Goal: Information Seeking & Learning: Learn about a topic

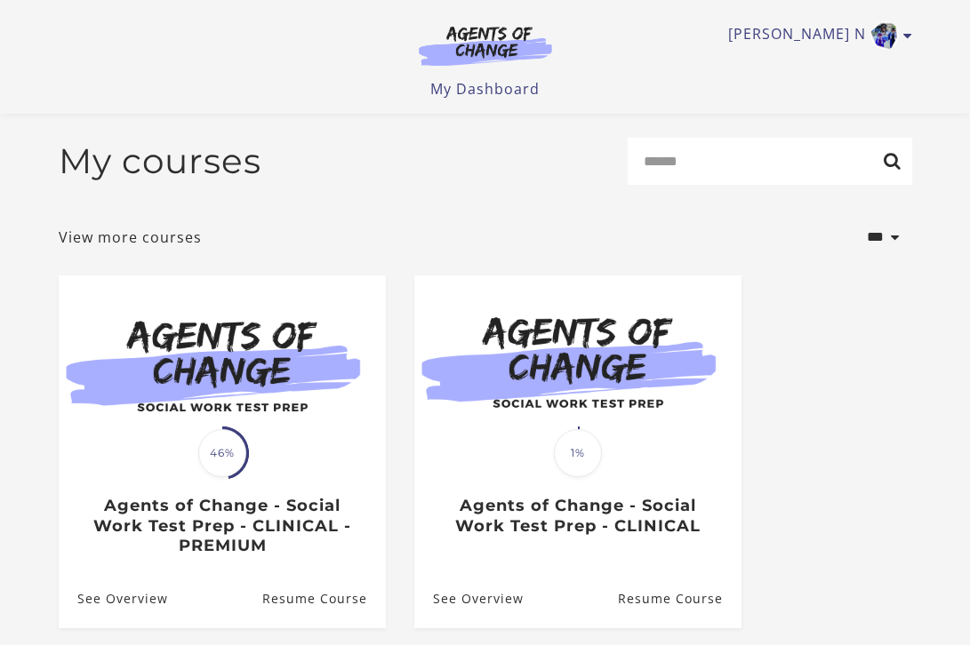
scroll to position [170, 0]
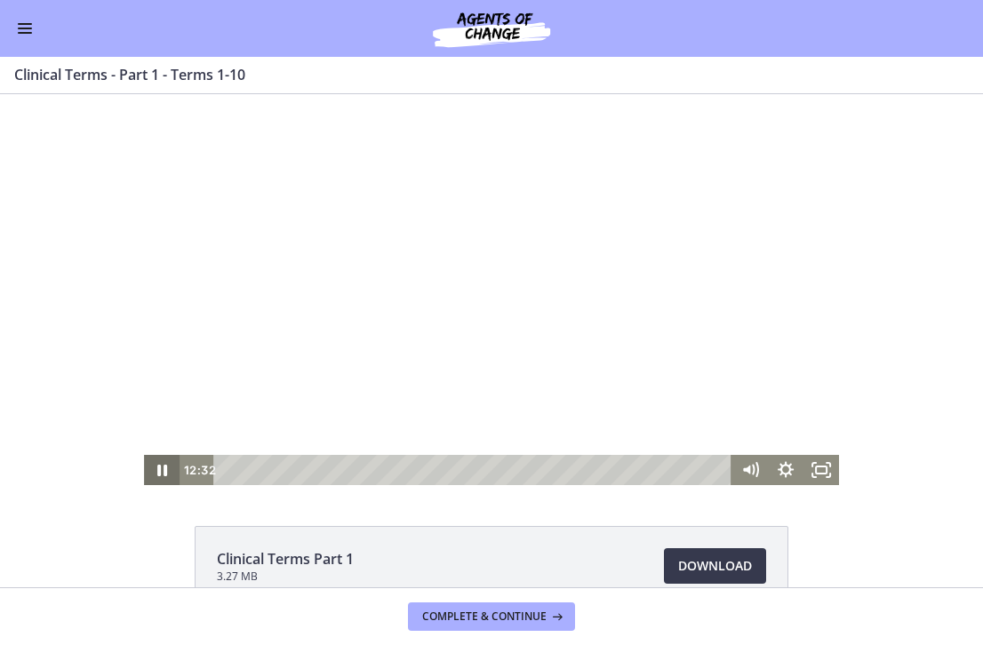
click at [144, 475] on icon "Pause" at bounding box center [162, 470] width 36 height 30
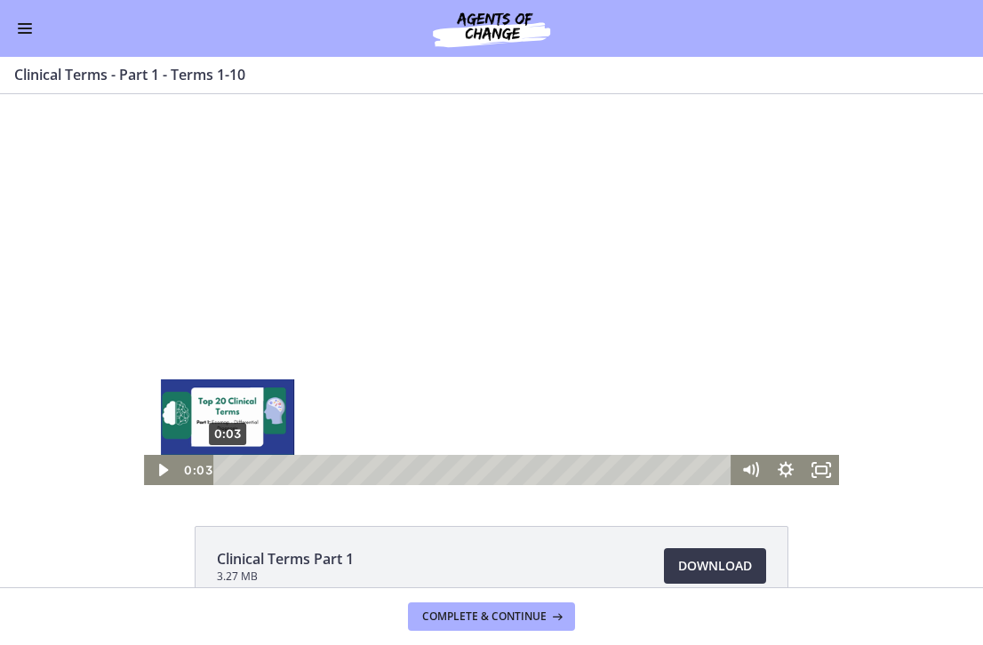
click at [227, 467] on div "0:03" at bounding box center [475, 470] width 497 height 30
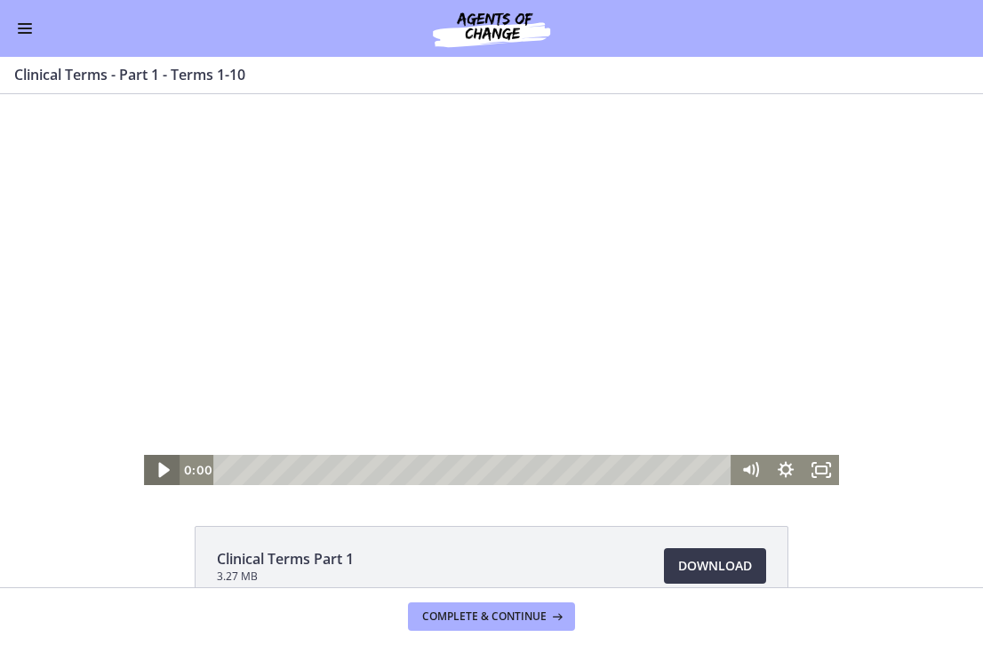
click at [160, 475] on icon "Play Video" at bounding box center [163, 470] width 43 height 36
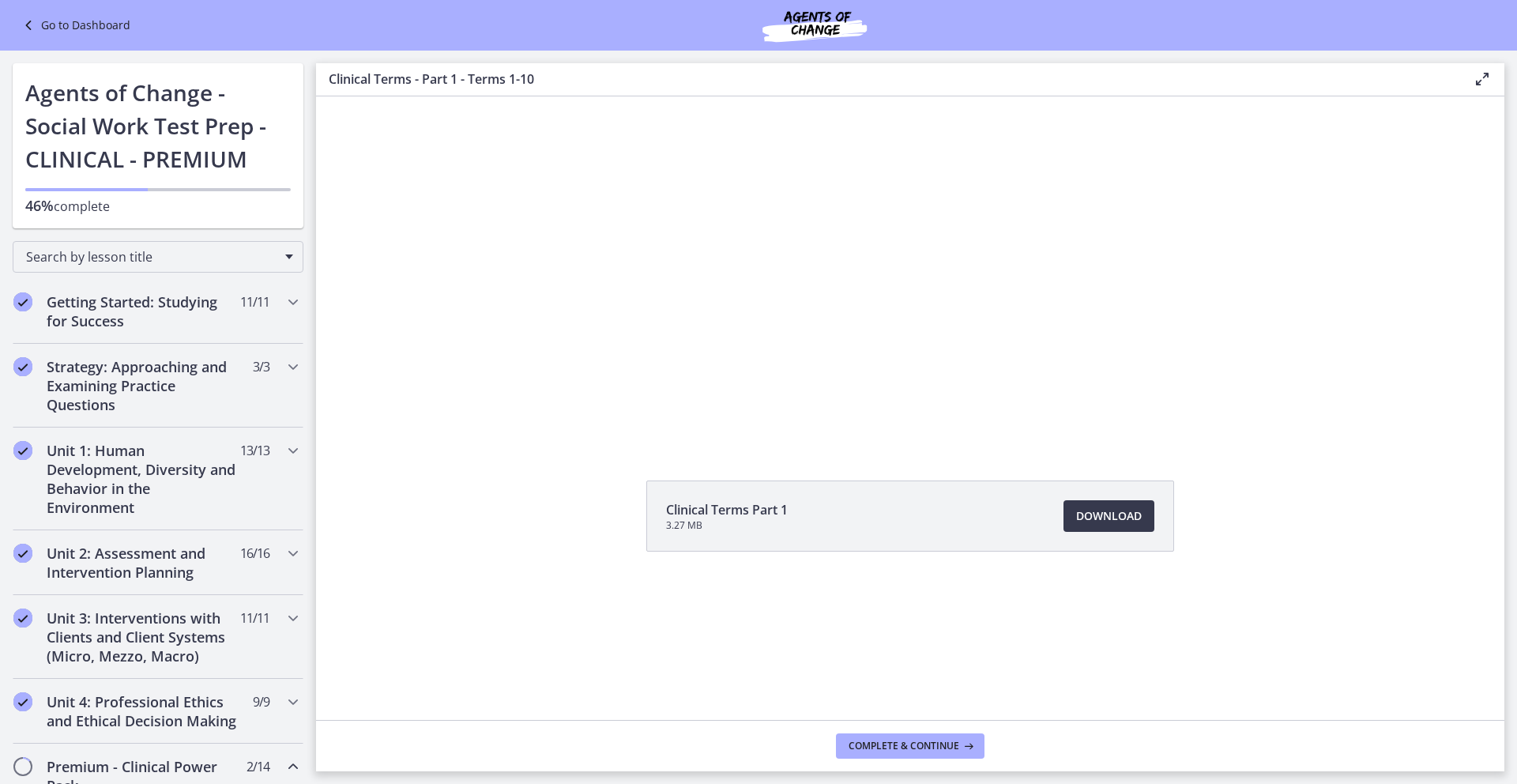
click at [873, 79] on icon at bounding box center [1482, 78] width 19 height 19
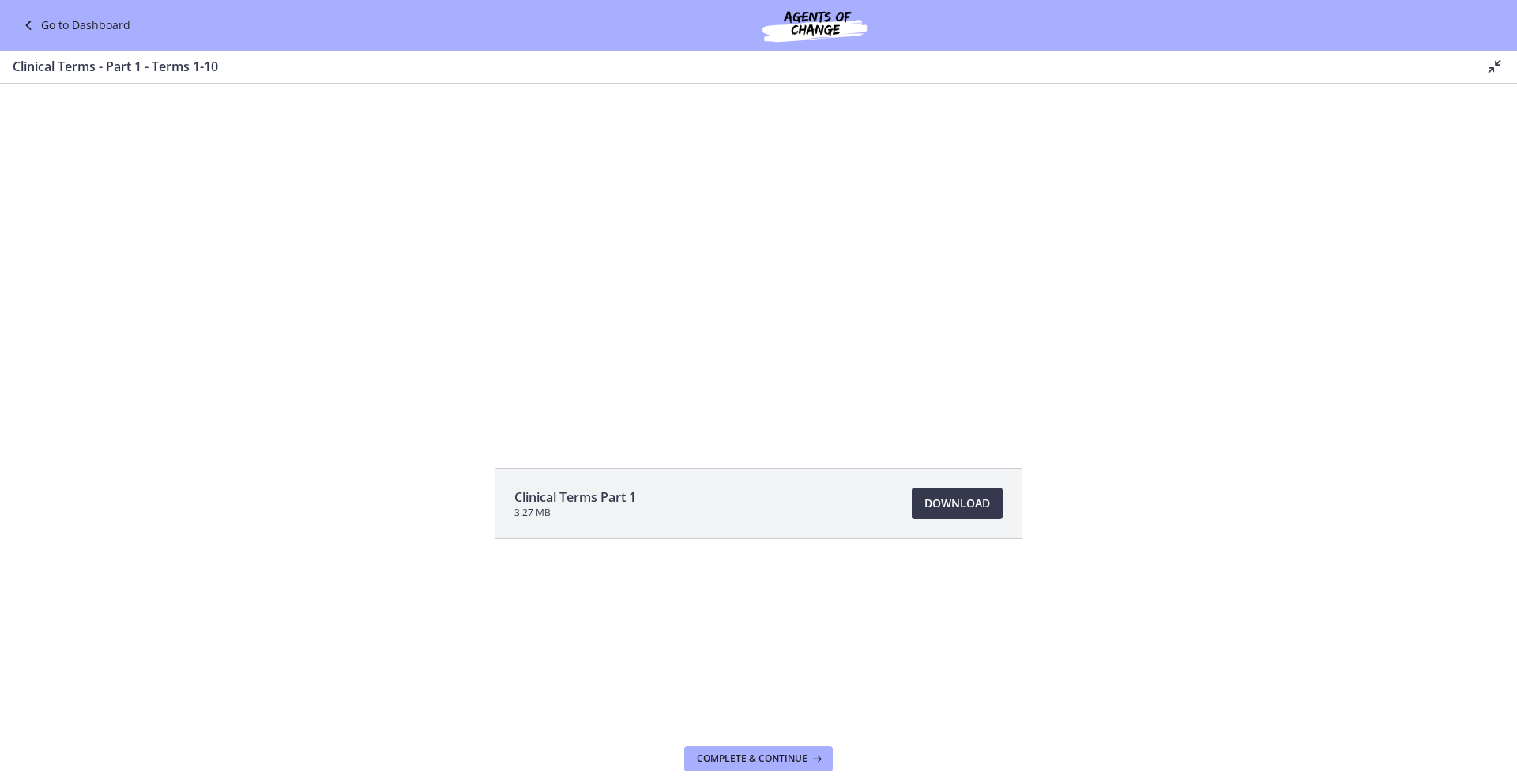
click at [873, 68] on icon at bounding box center [1495, 66] width 19 height 19
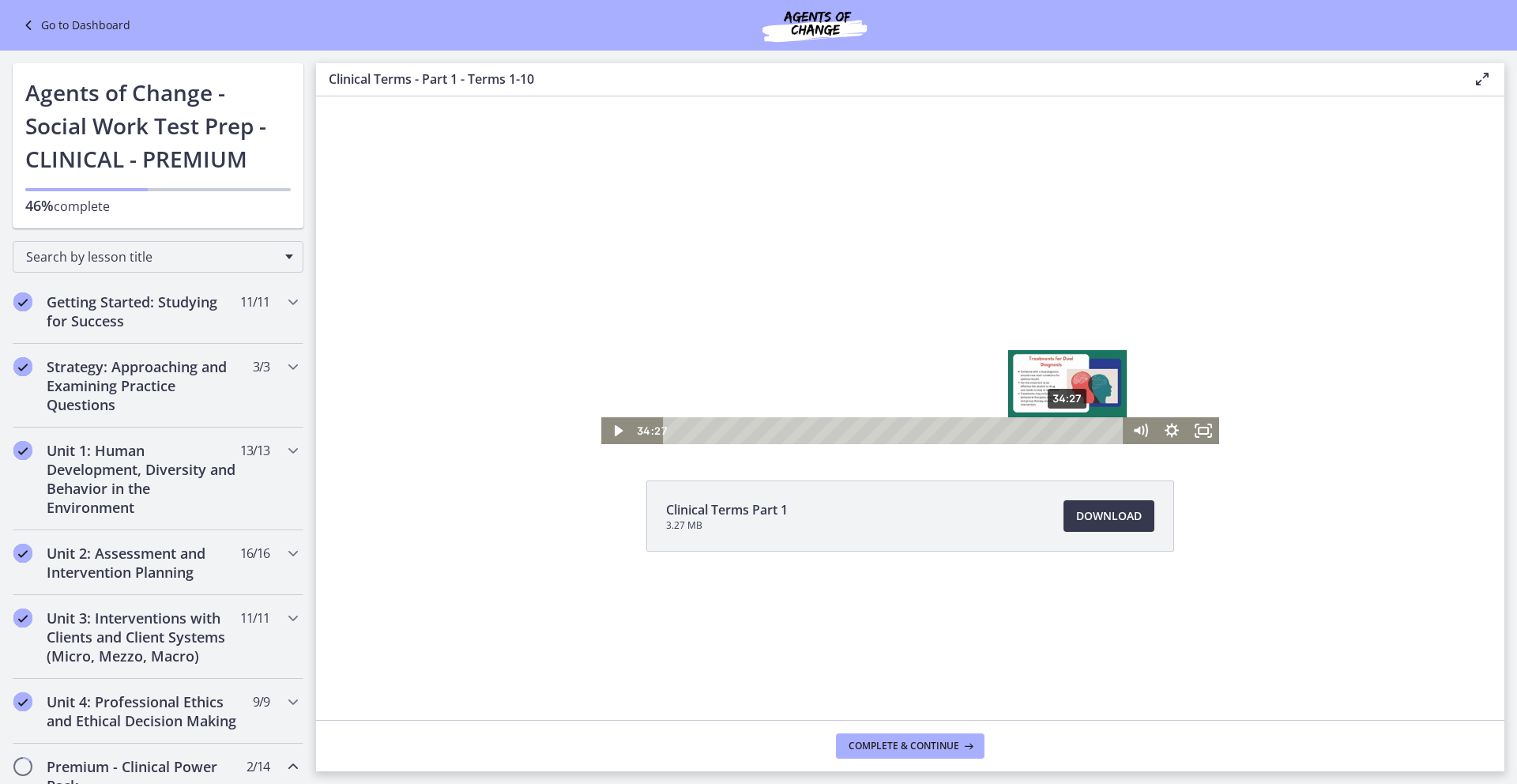
click at [873, 433] on div "34:27" at bounding box center [895, 430] width 442 height 27
click at [614, 426] on icon "Play Video" at bounding box center [619, 431] width 38 height 32
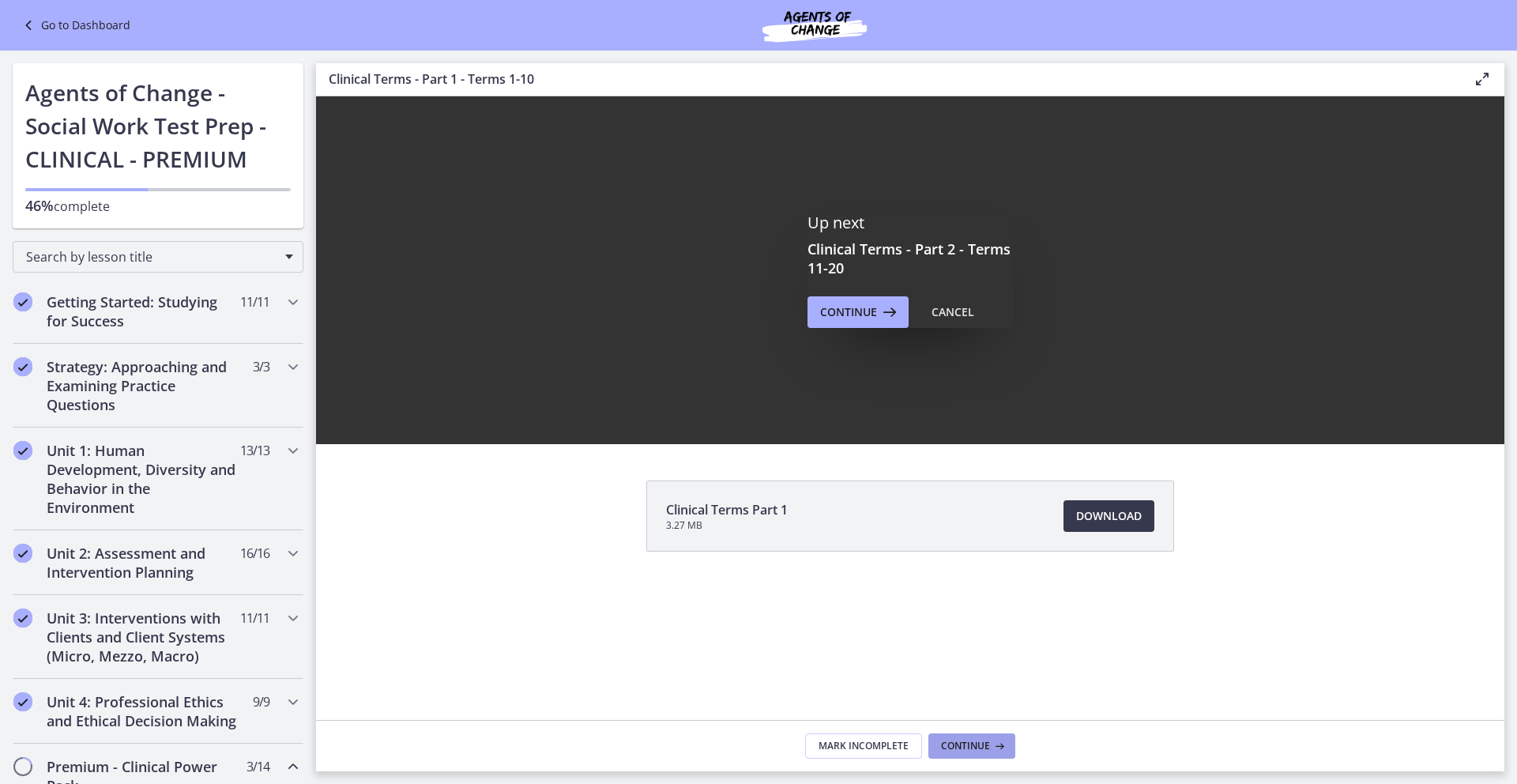
click at [873, 572] on span "Continue" at bounding box center [965, 746] width 49 height 12
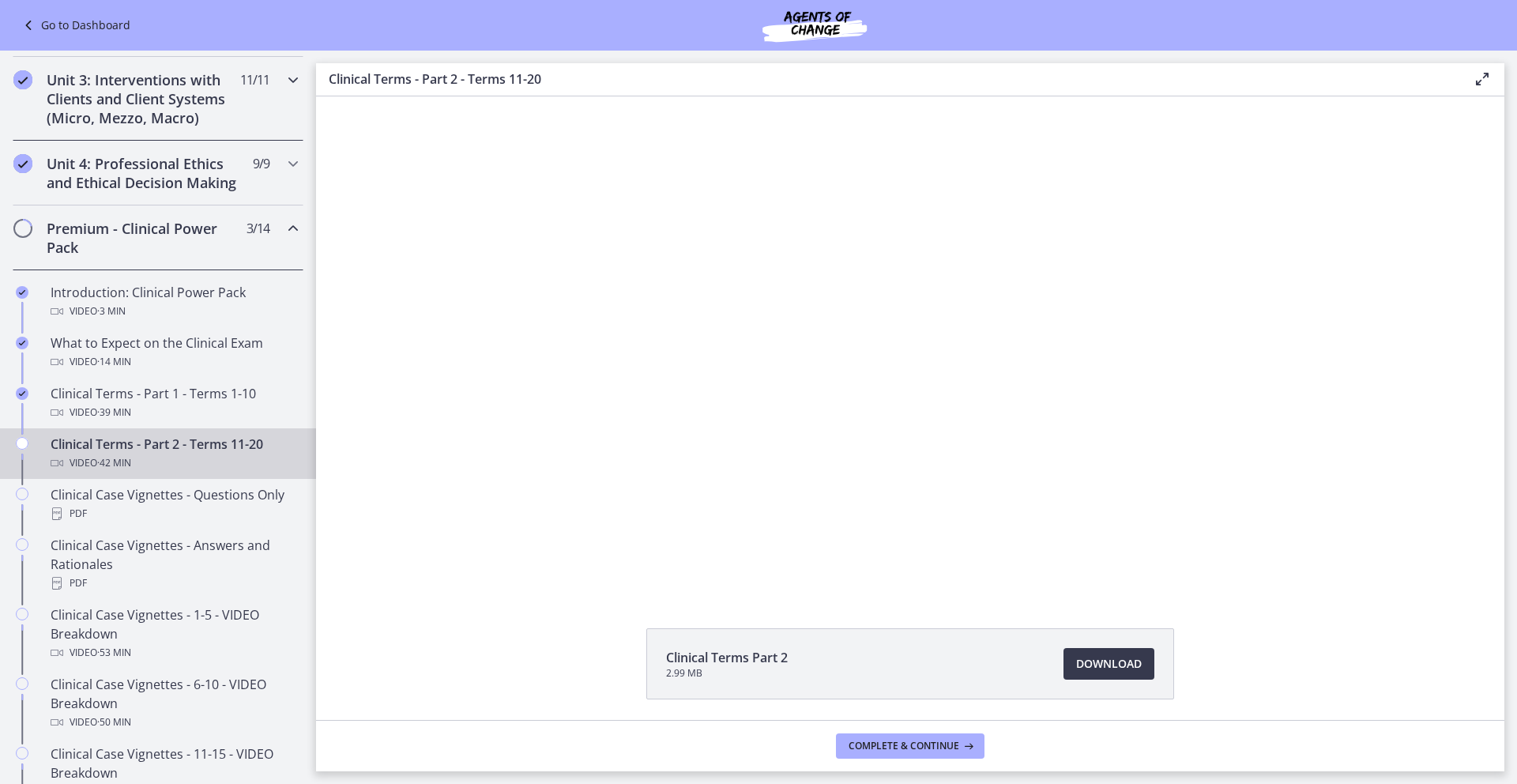
scroll to position [561, 0]
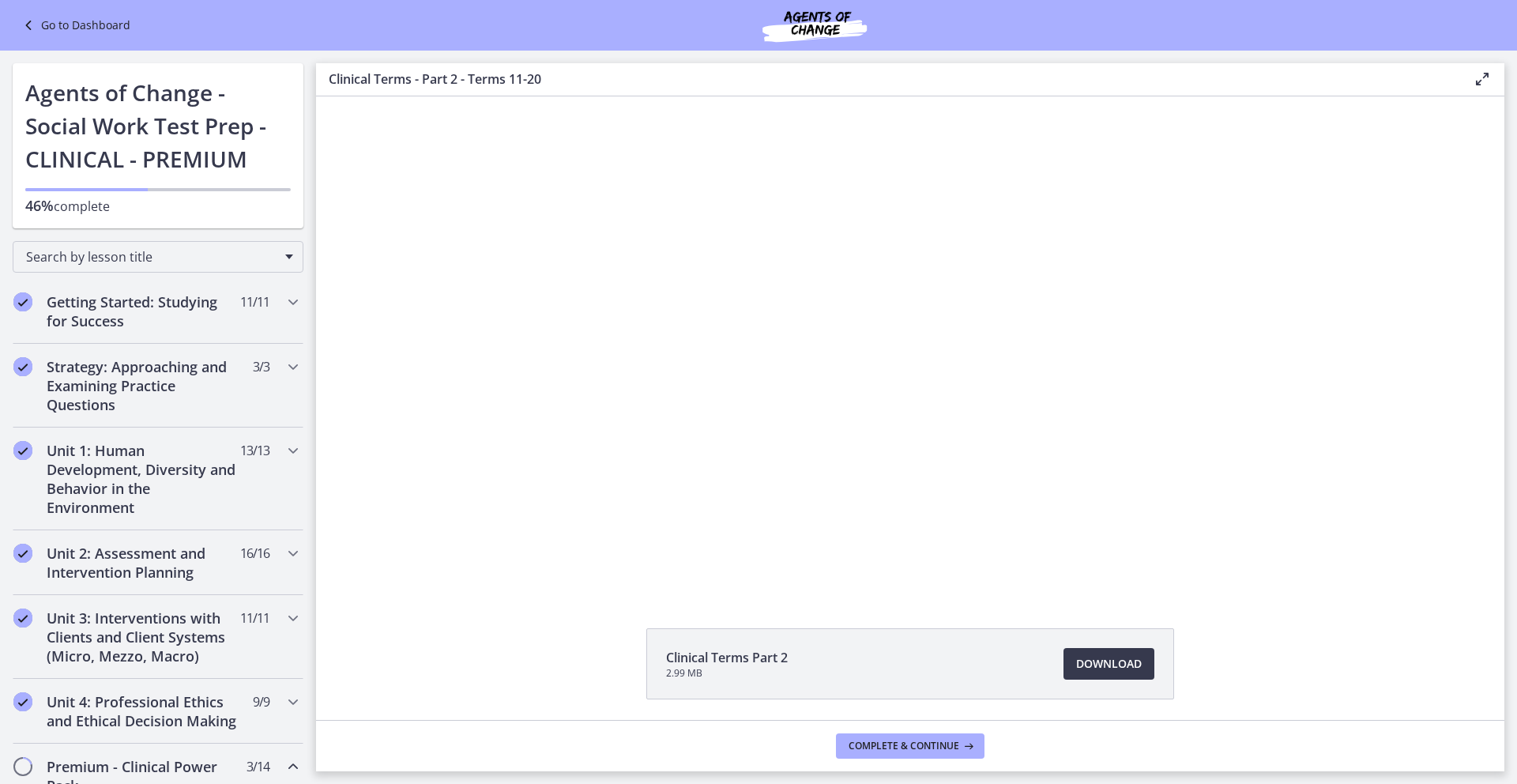
scroll to position [561, 0]
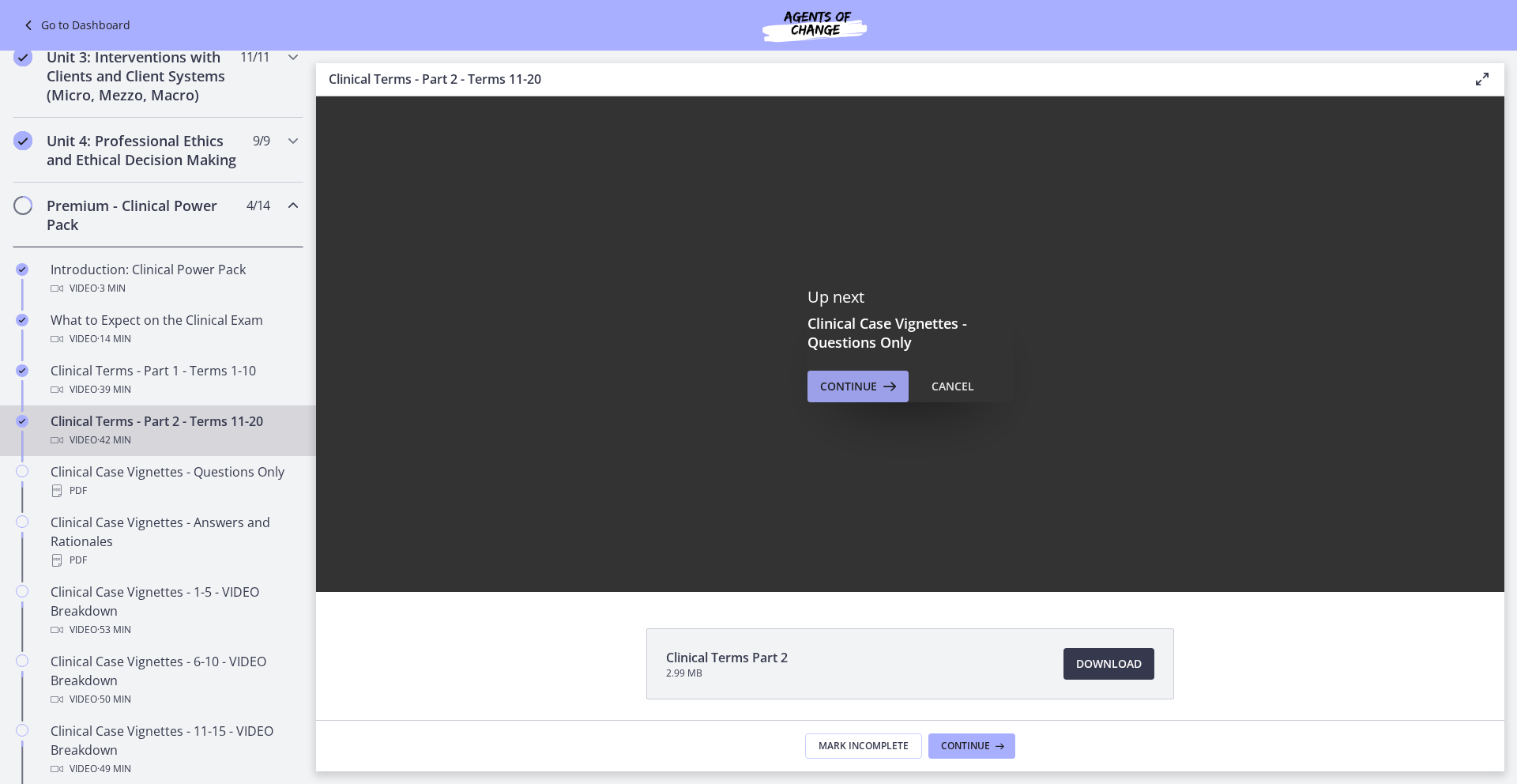
click at [850, 388] on span "Continue" at bounding box center [848, 386] width 57 height 19
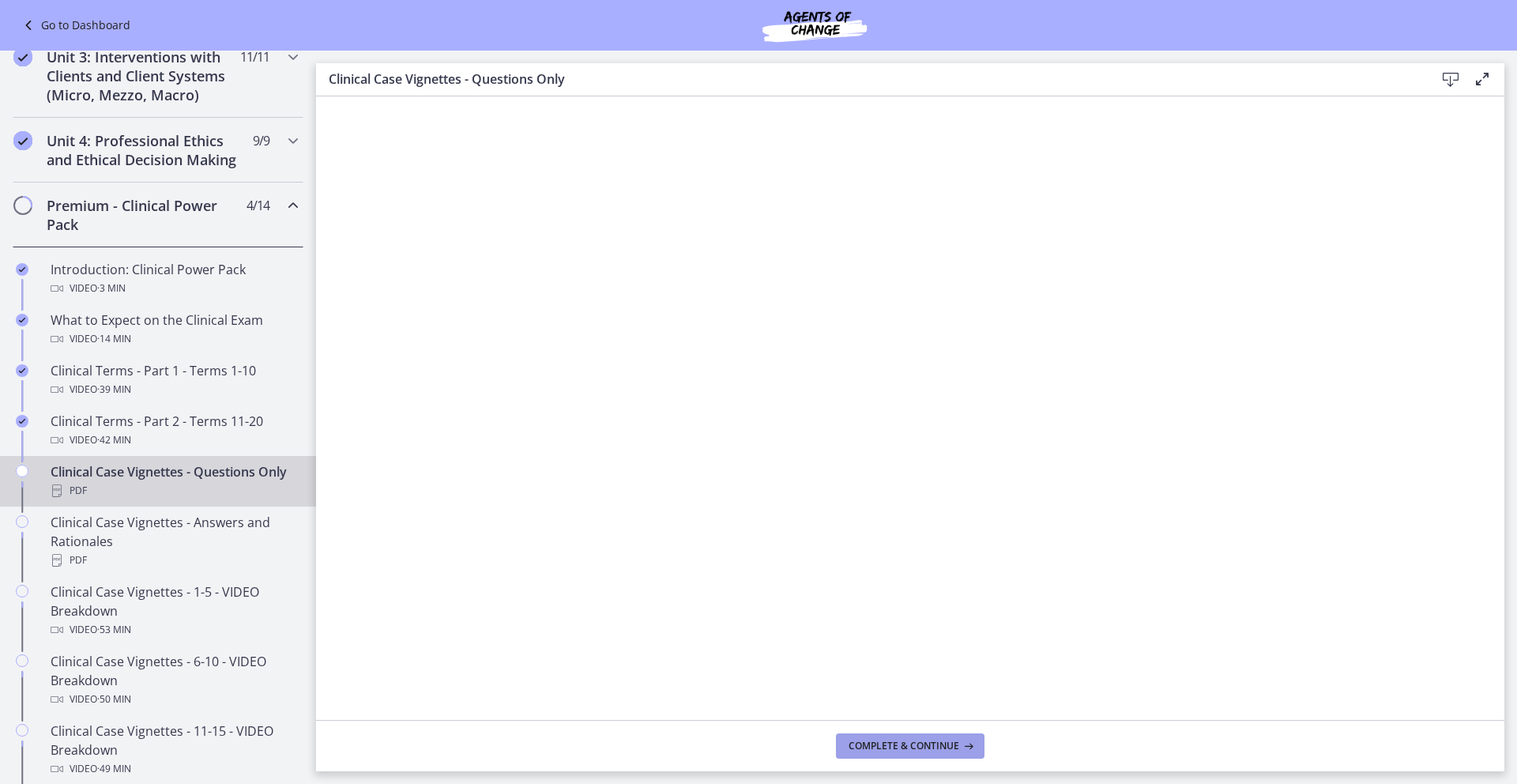
click at [880, 741] on span "Complete & continue" at bounding box center [903, 746] width 110 height 12
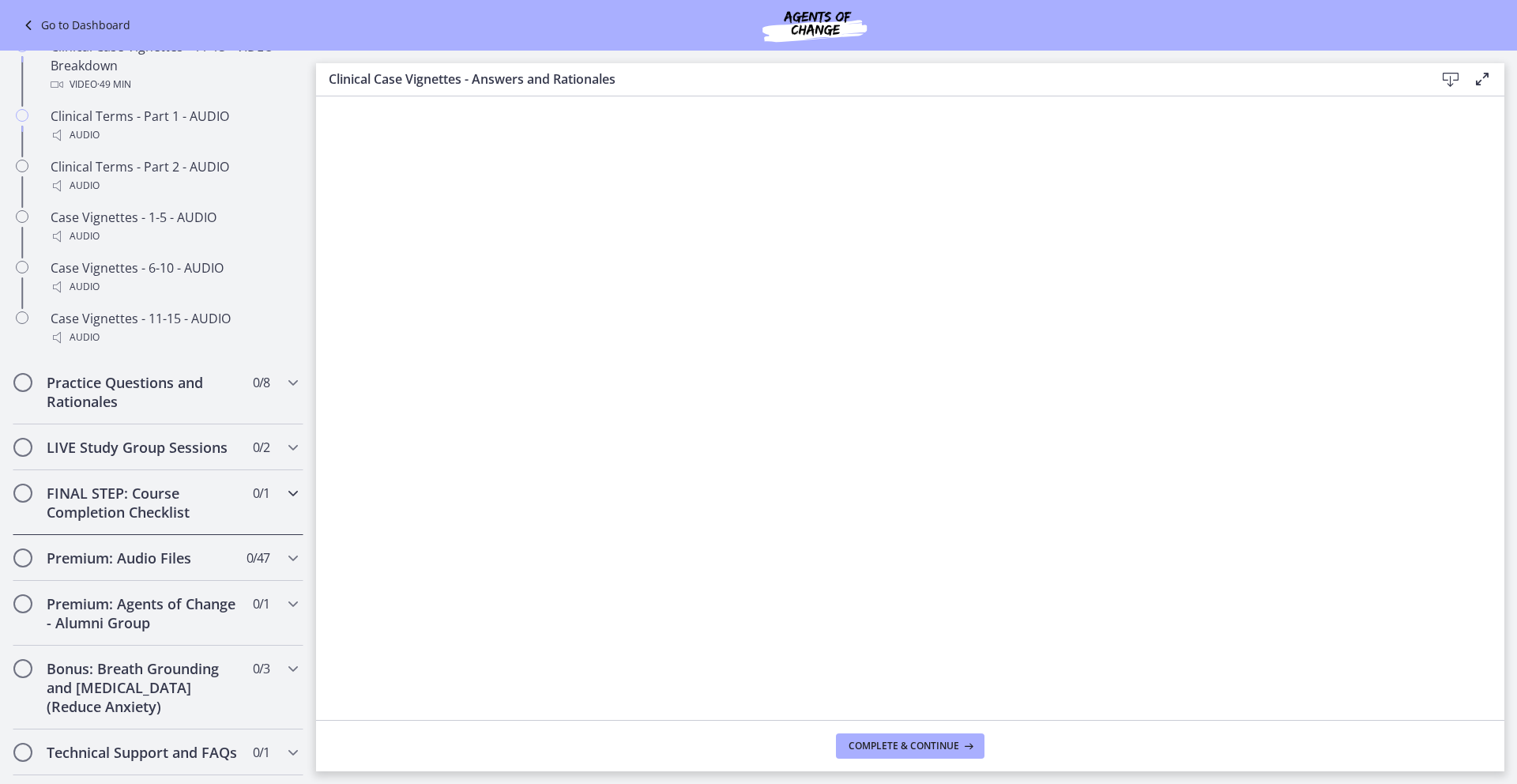
scroll to position [1358, 0]
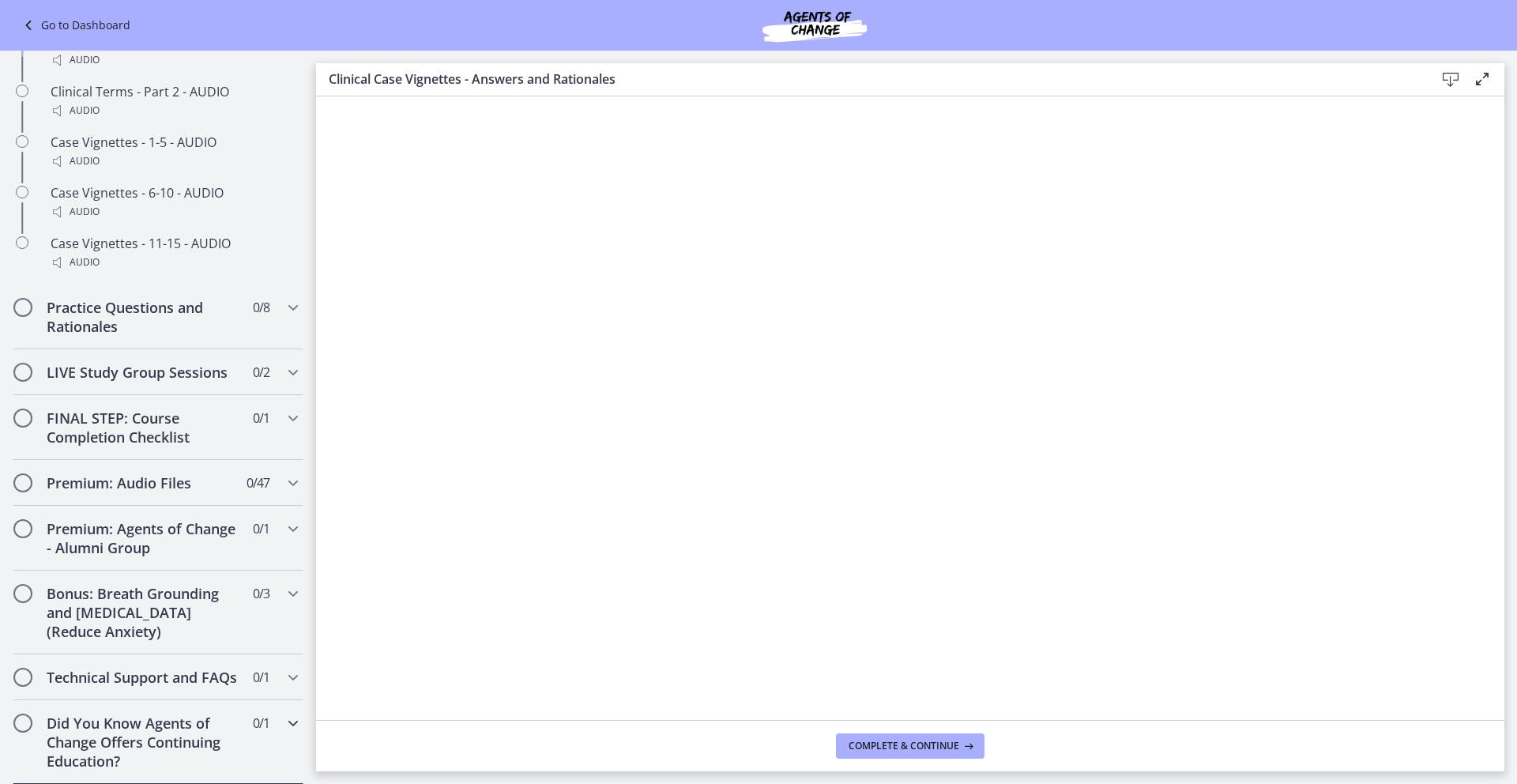
click at [285, 722] on icon "Chapters" at bounding box center [293, 723] width 19 height 19
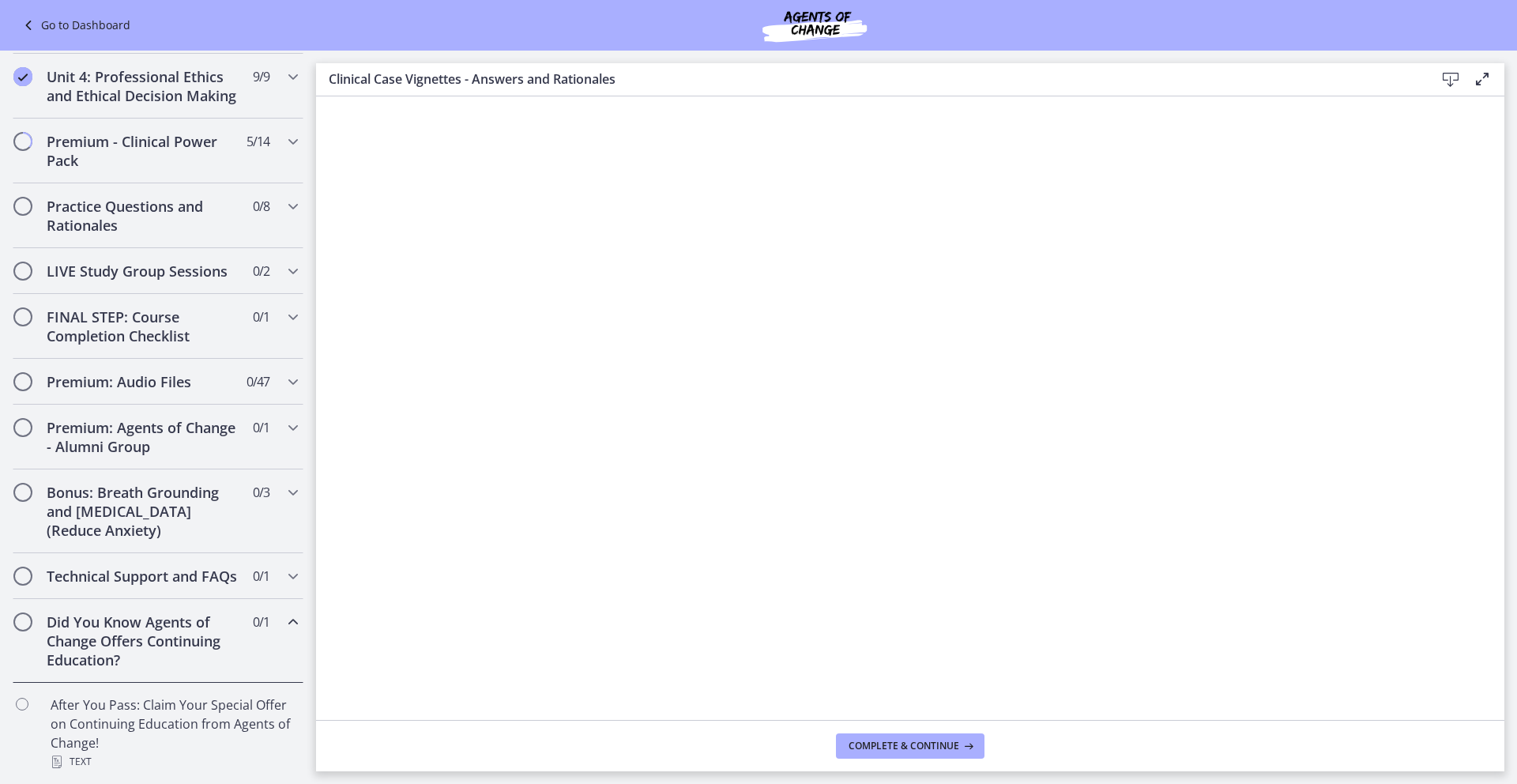
scroll to position [663, 0]
click at [284, 624] on icon "Chapters" at bounding box center [293, 621] width 19 height 19
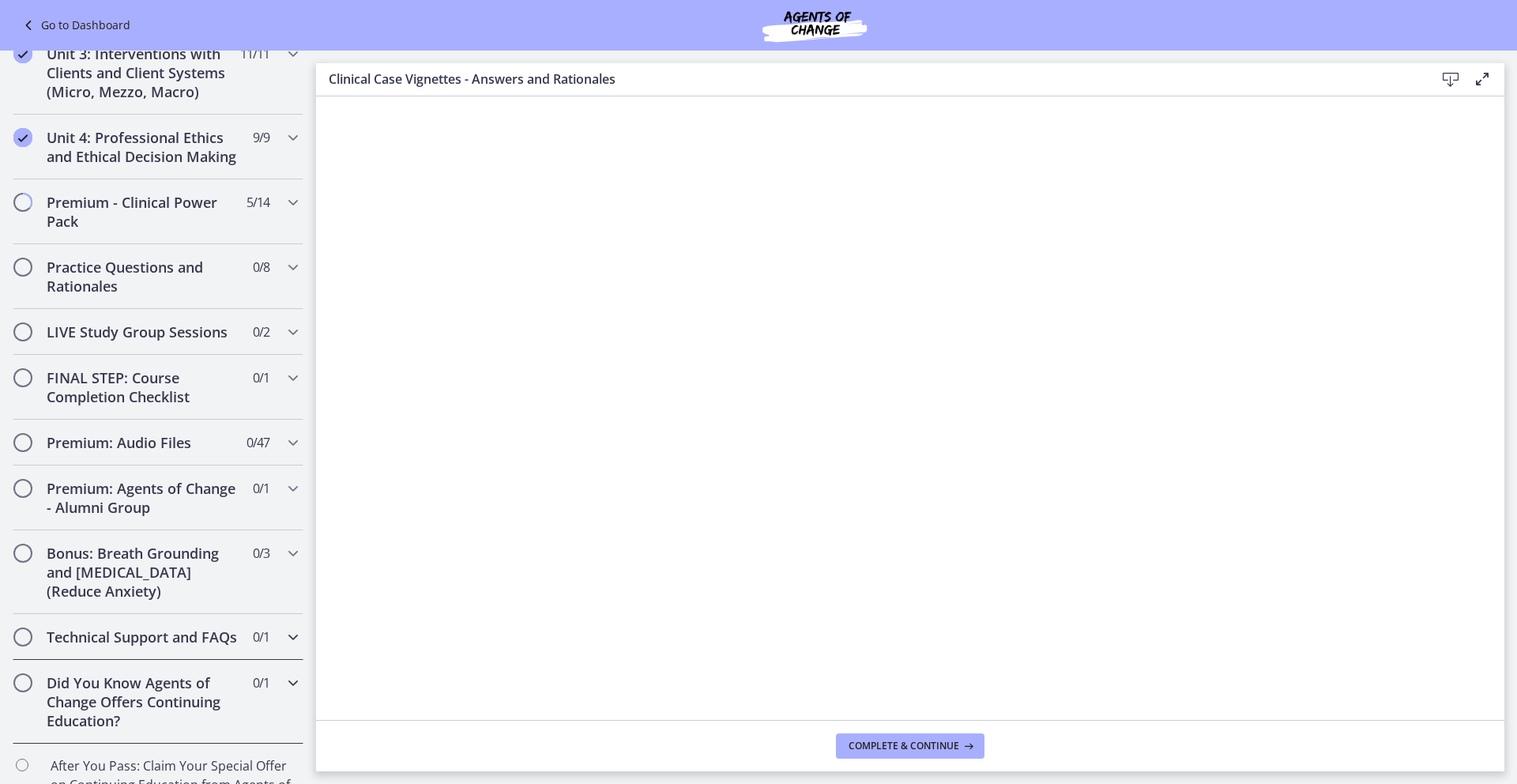
scroll to position [562, 0]
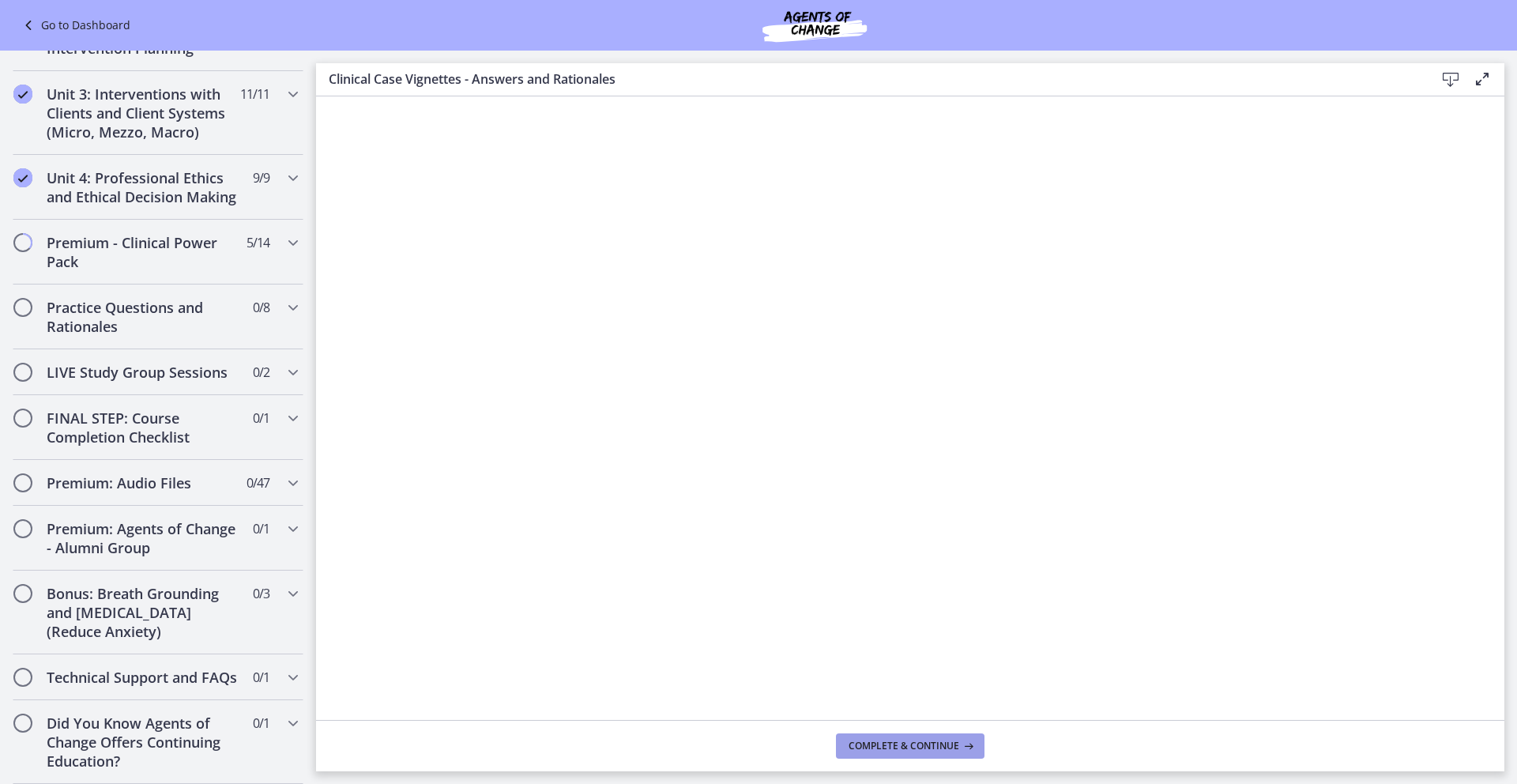
click at [872, 740] on span "Complete & continue" at bounding box center [903, 746] width 110 height 12
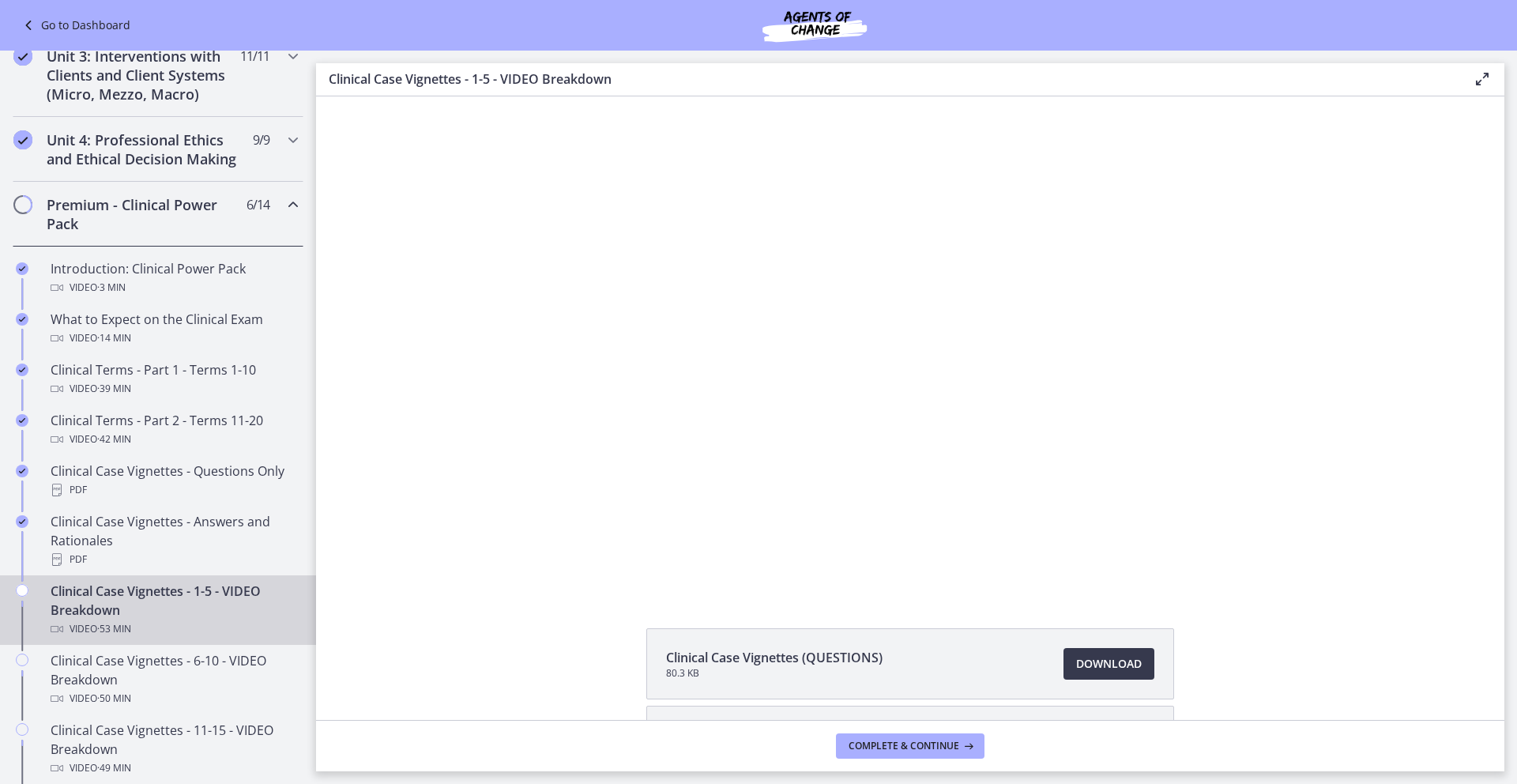
click at [466, 636] on div "Clinical Case Vignettes (QUESTIONS) 80.3 KB Download Opens in a new window Clin…" at bounding box center [910, 740] width 1189 height 224
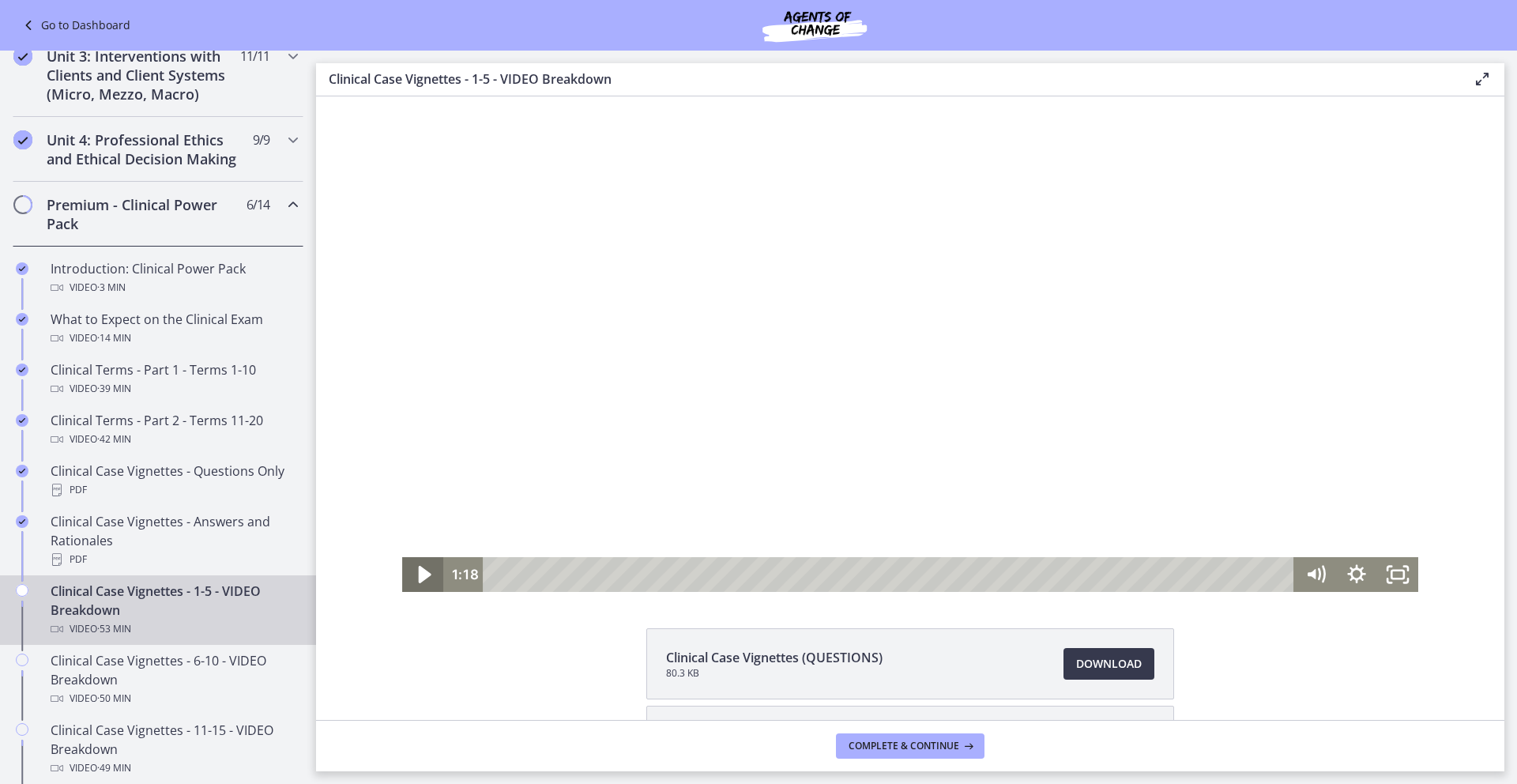
click at [413, 572] on icon "Play Video" at bounding box center [424, 574] width 49 height 42
